Goal: Information Seeking & Learning: Understand process/instructions

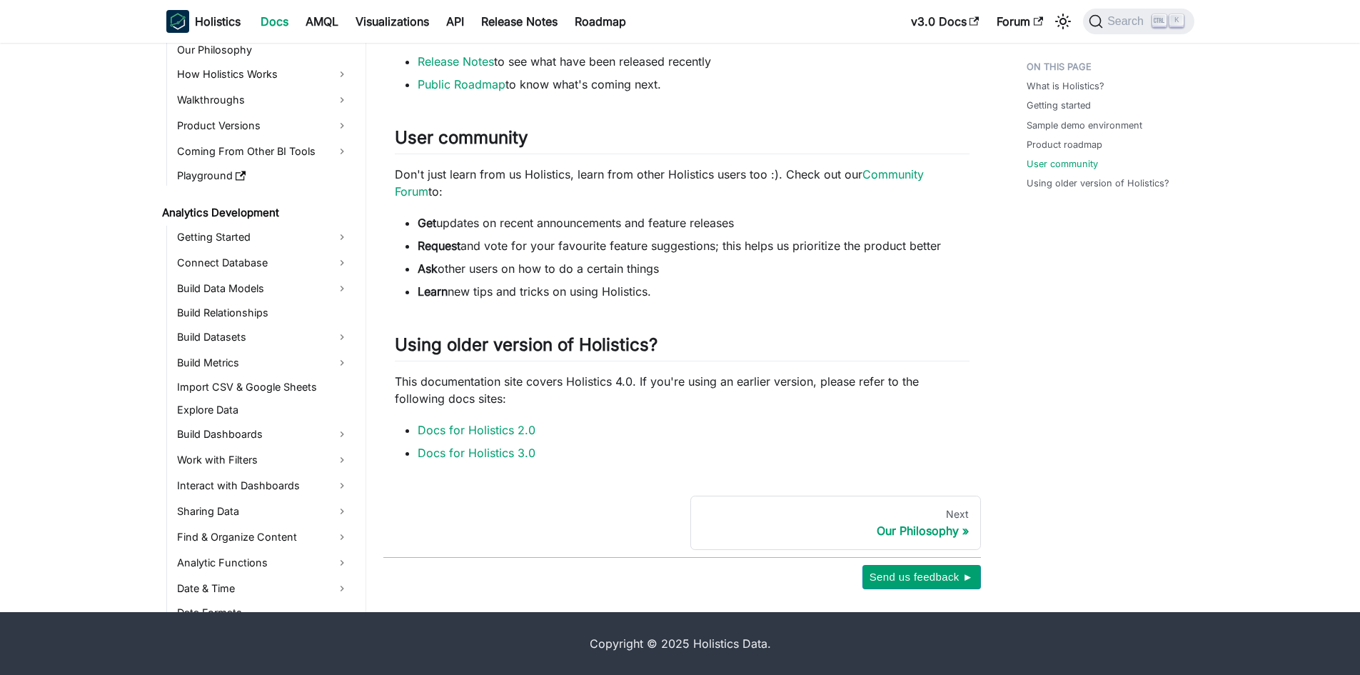
scroll to position [885, 0]
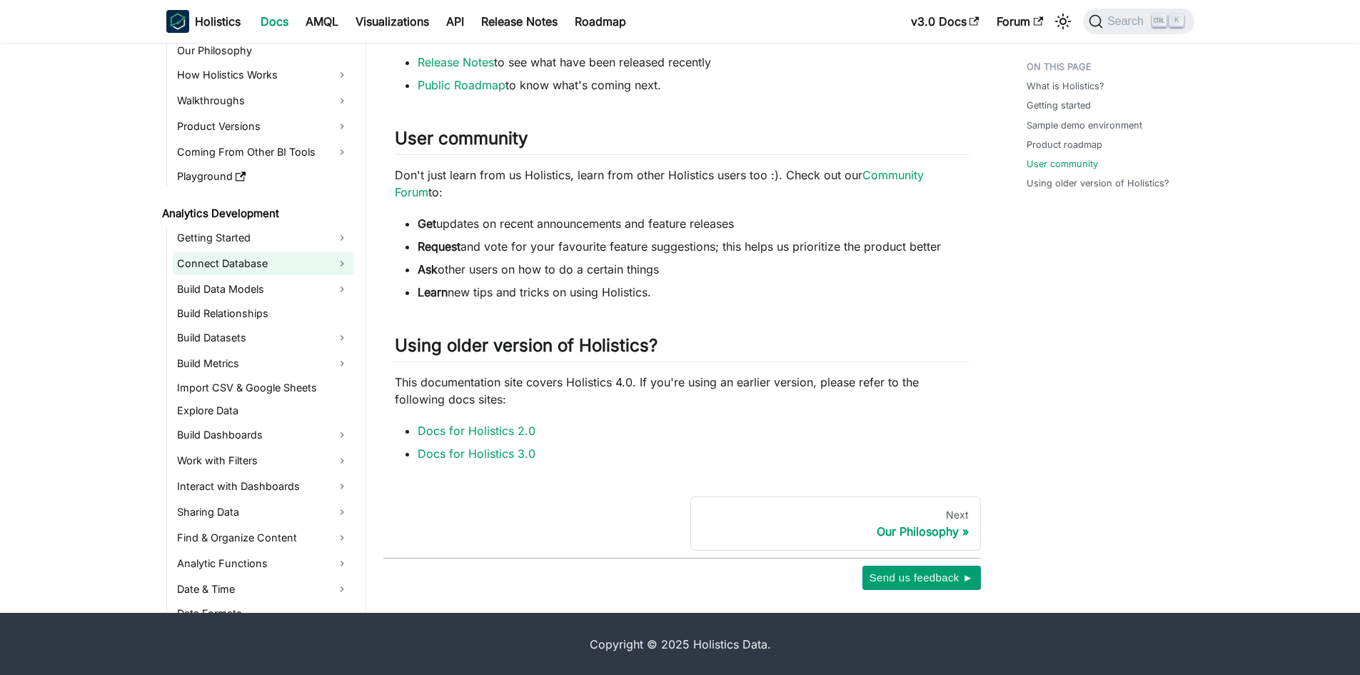
click at [243, 257] on link "Connect Database" at bounding box center [263, 263] width 181 height 23
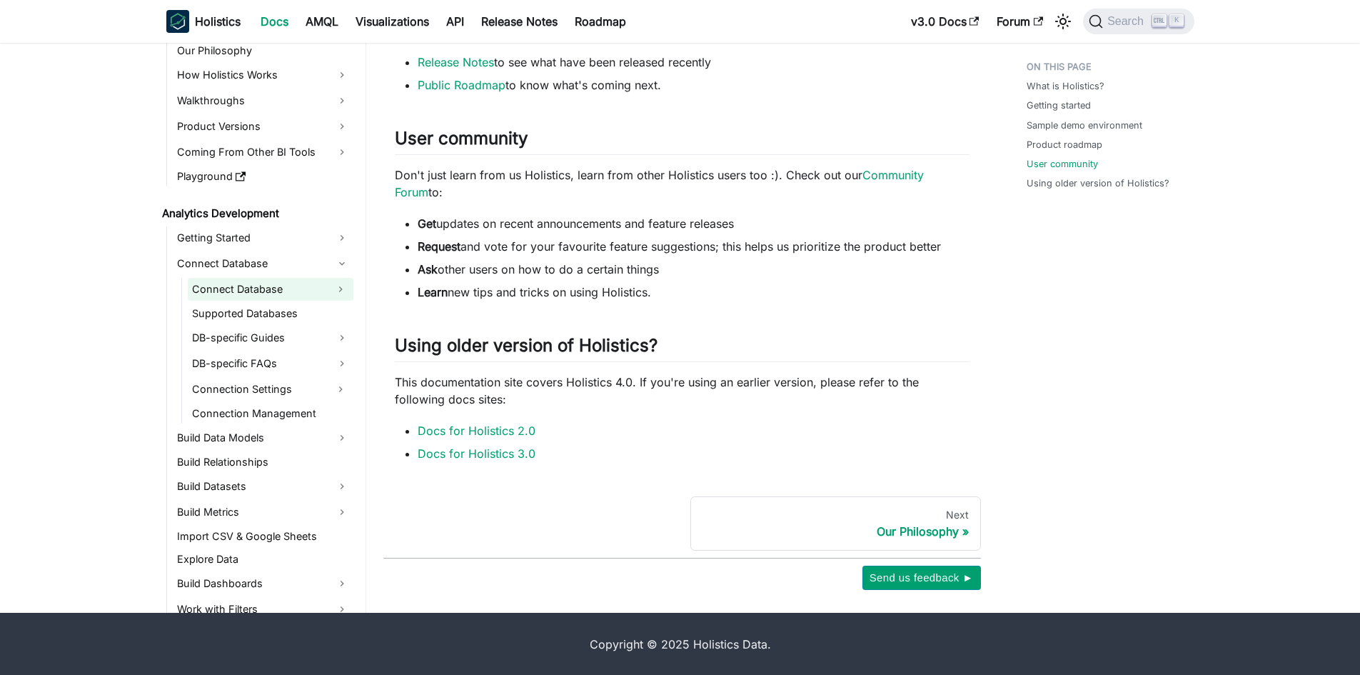
click at [247, 288] on link "Connect Database" at bounding box center [258, 289] width 140 height 23
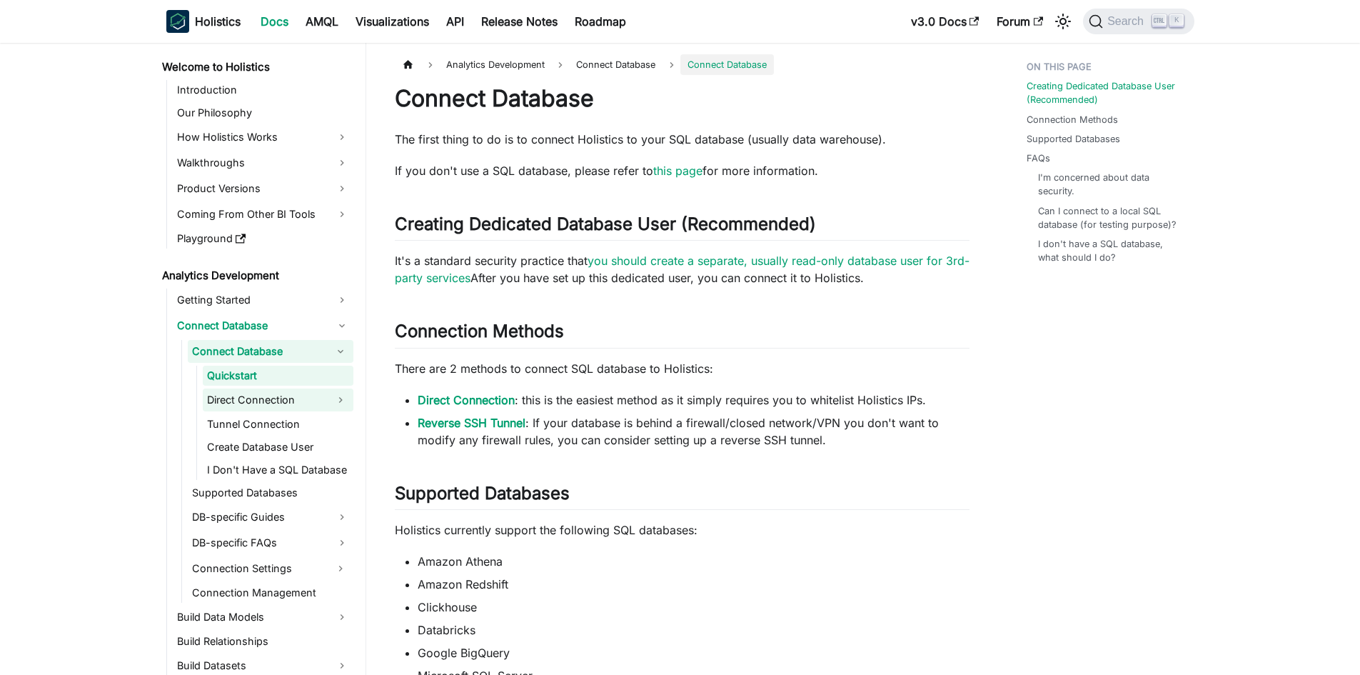
click at [233, 398] on link "Direct Connection" at bounding box center [265, 399] width 125 height 23
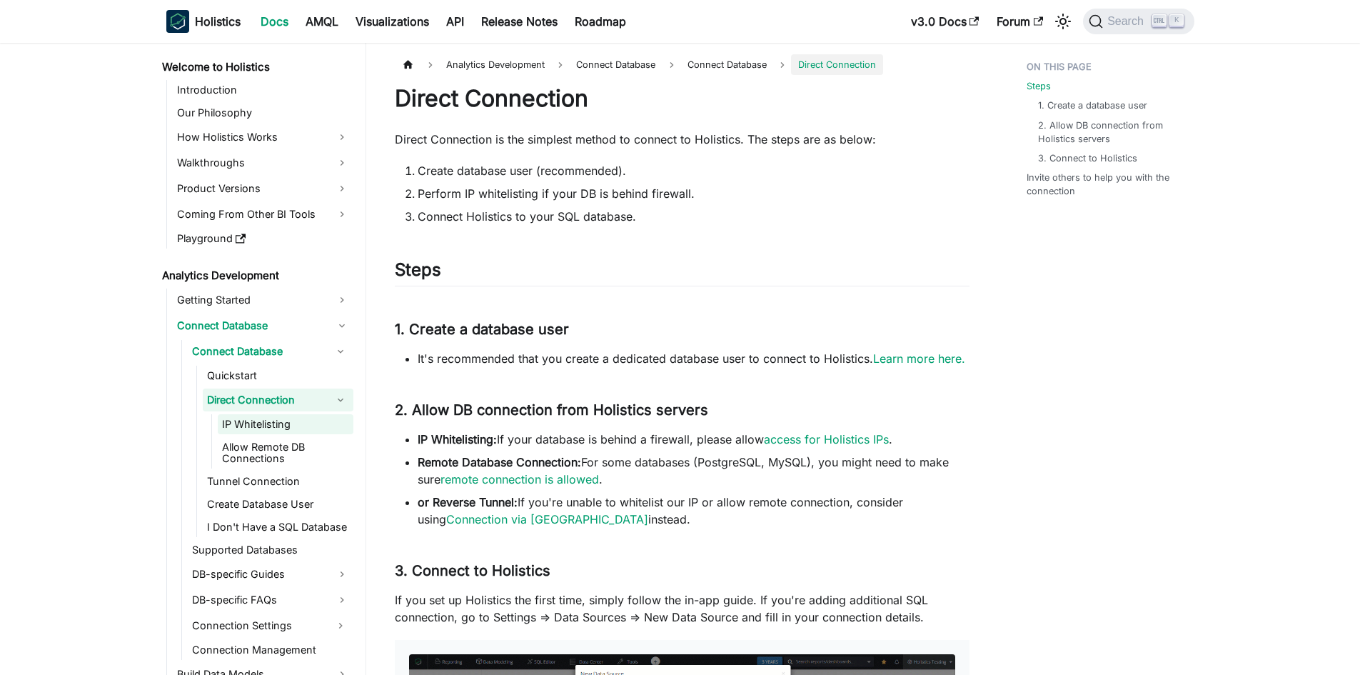
click at [259, 431] on link "IP Whitelisting" at bounding box center [286, 424] width 136 height 20
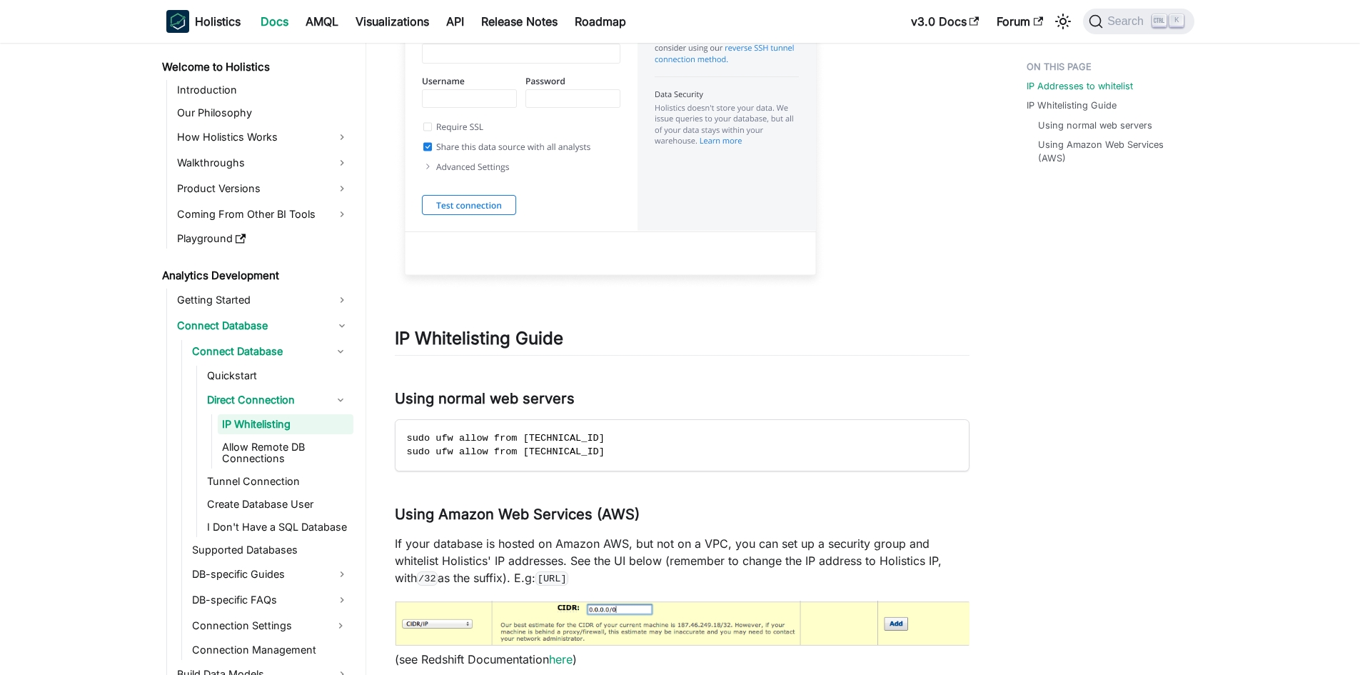
scroll to position [1048, 0]
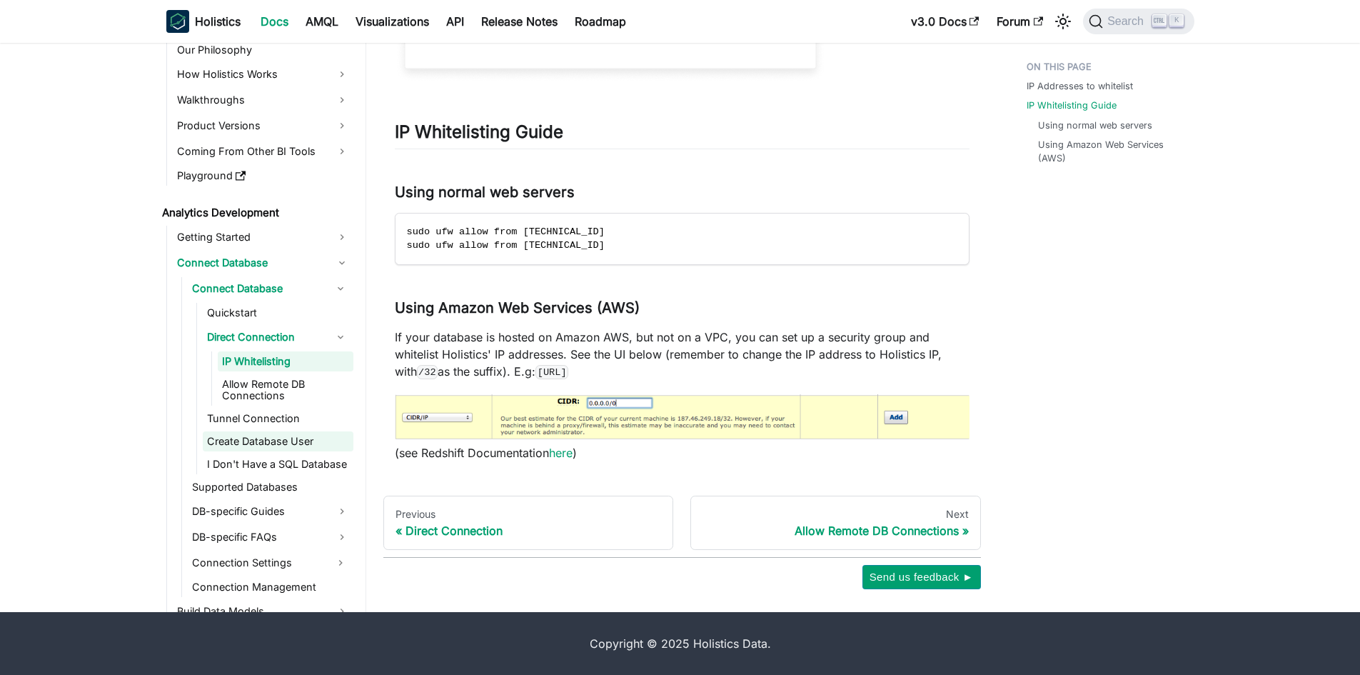
click at [271, 443] on link "Create Database User" at bounding box center [278, 441] width 151 height 20
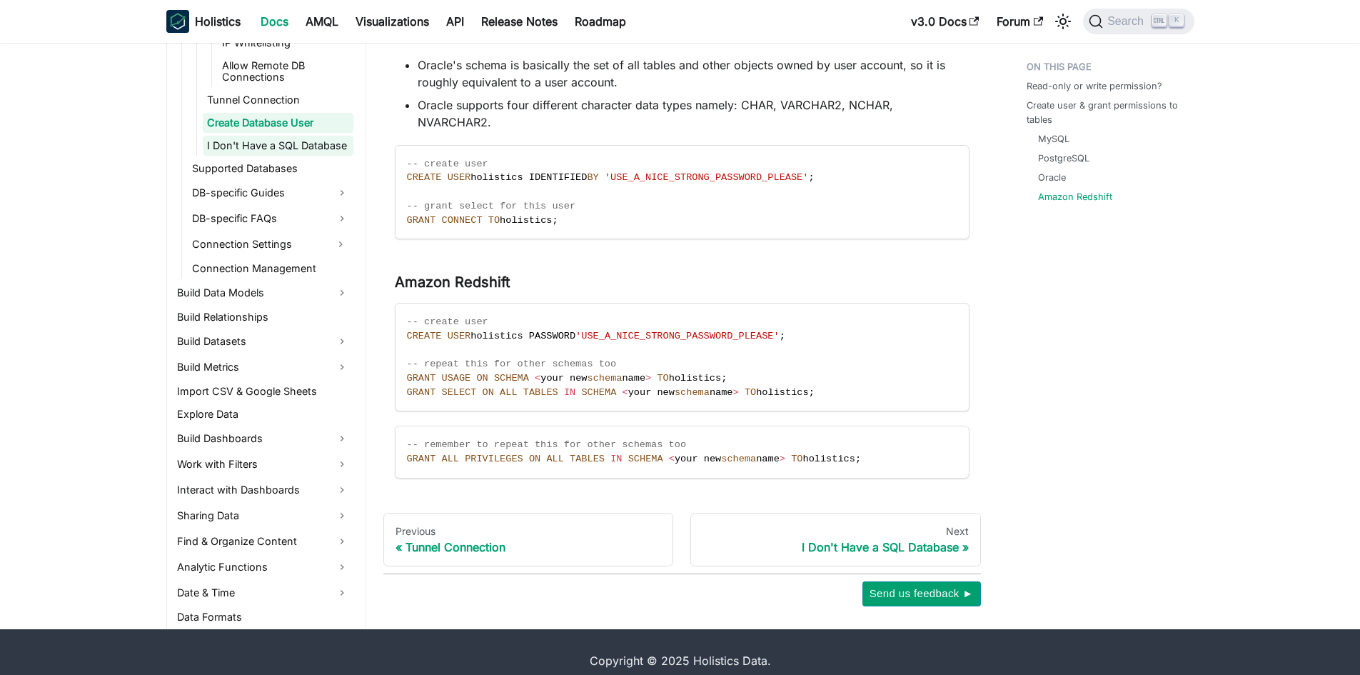
scroll to position [336, 0]
click at [283, 381] on link "Import CSV & Google Sheets" at bounding box center [263, 391] width 181 height 20
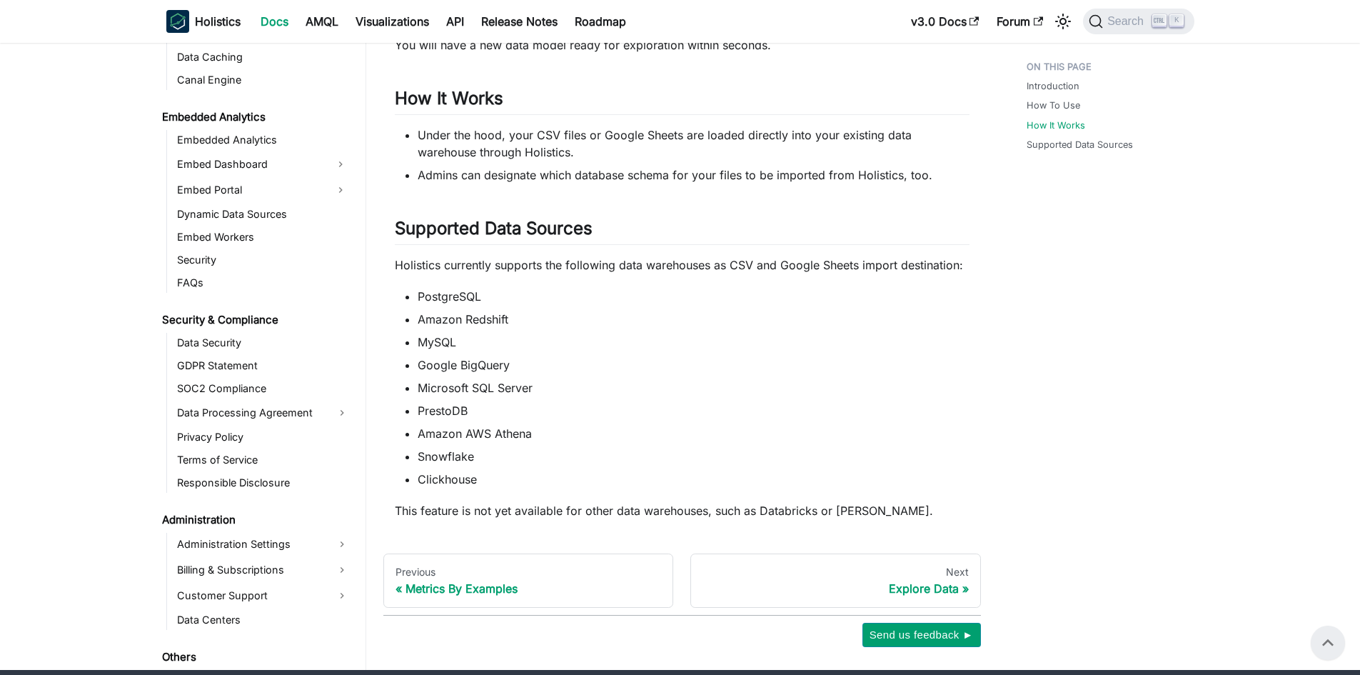
scroll to position [1768, 0]
click at [664, 458] on li "Snowflake" at bounding box center [694, 456] width 552 height 17
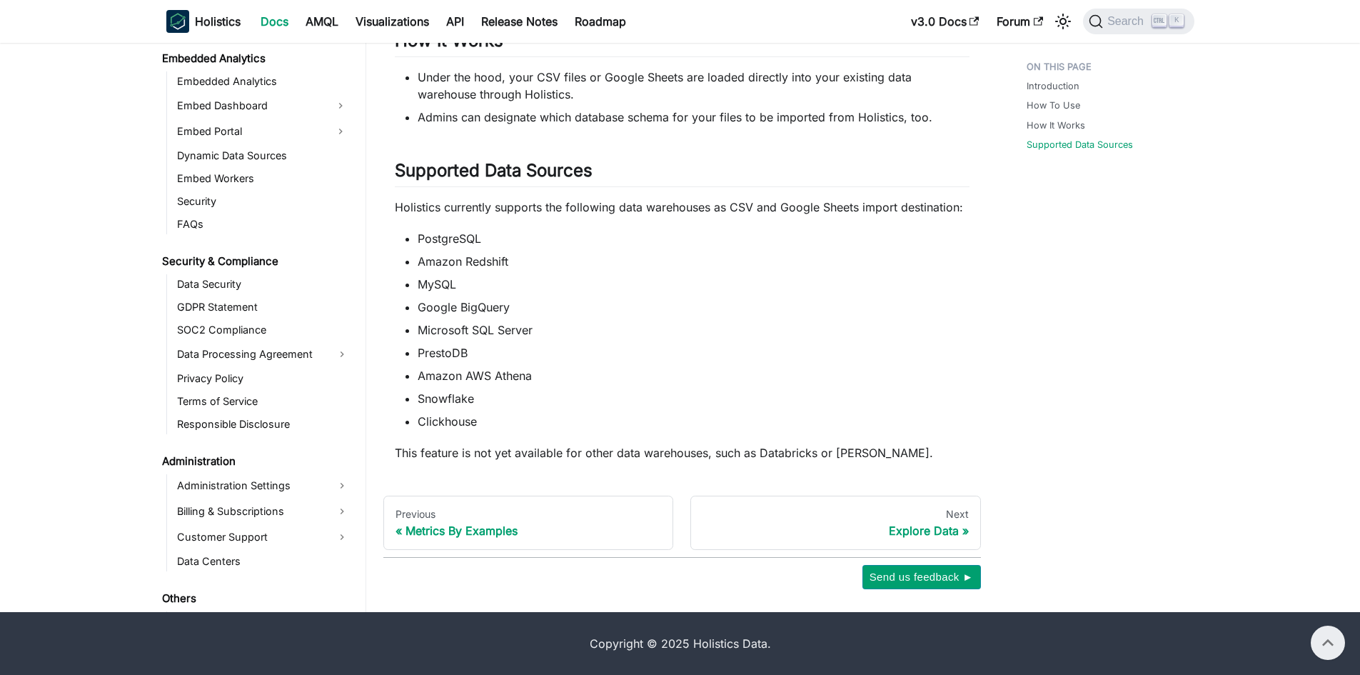
scroll to position [1125, 0]
